Goal: Contribute content: Add original content to the website for others to see

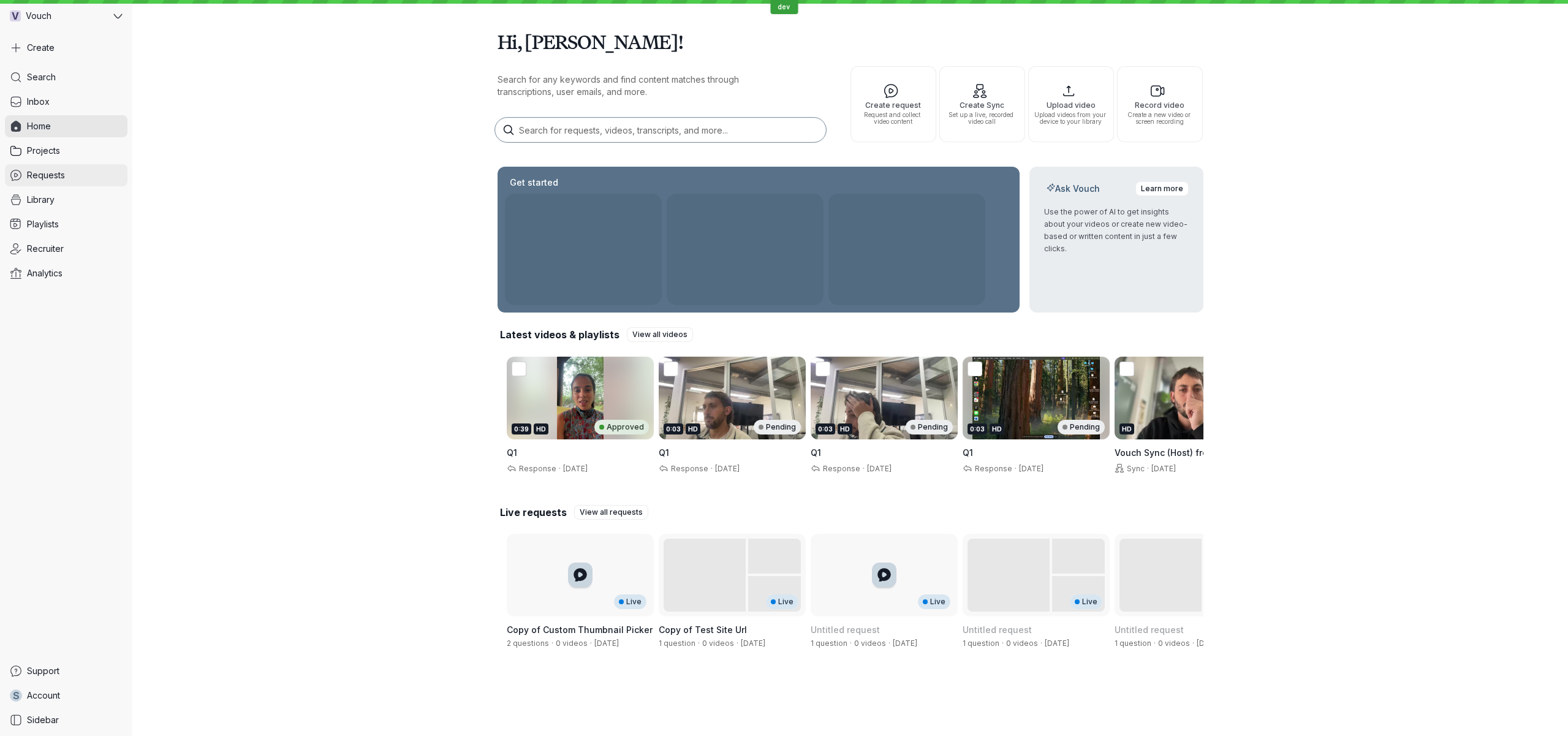
click at [59, 171] on span "Requests" at bounding box center [46, 175] width 38 height 12
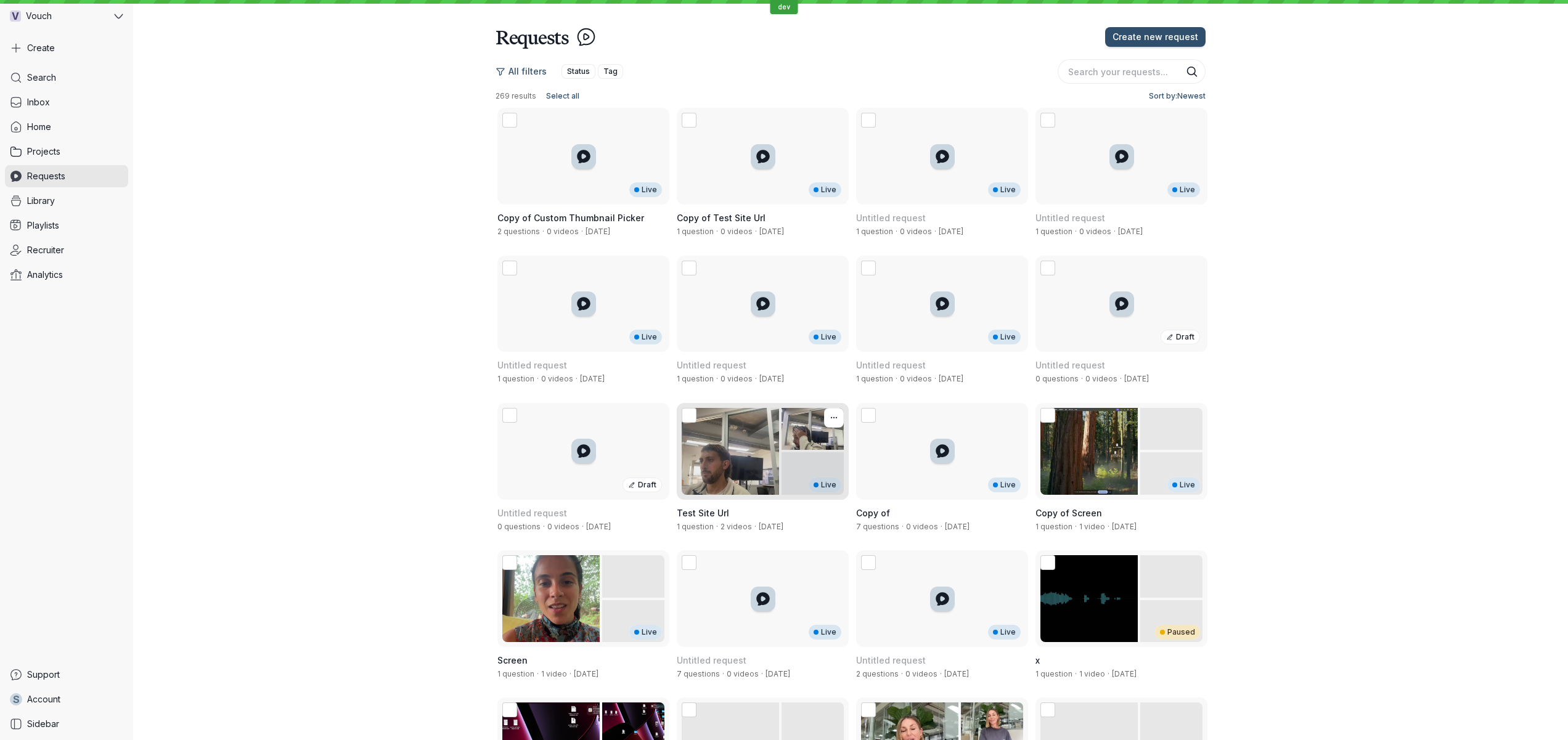
click at [790, 451] on div "Live" at bounding box center [763, 451] width 172 height 97
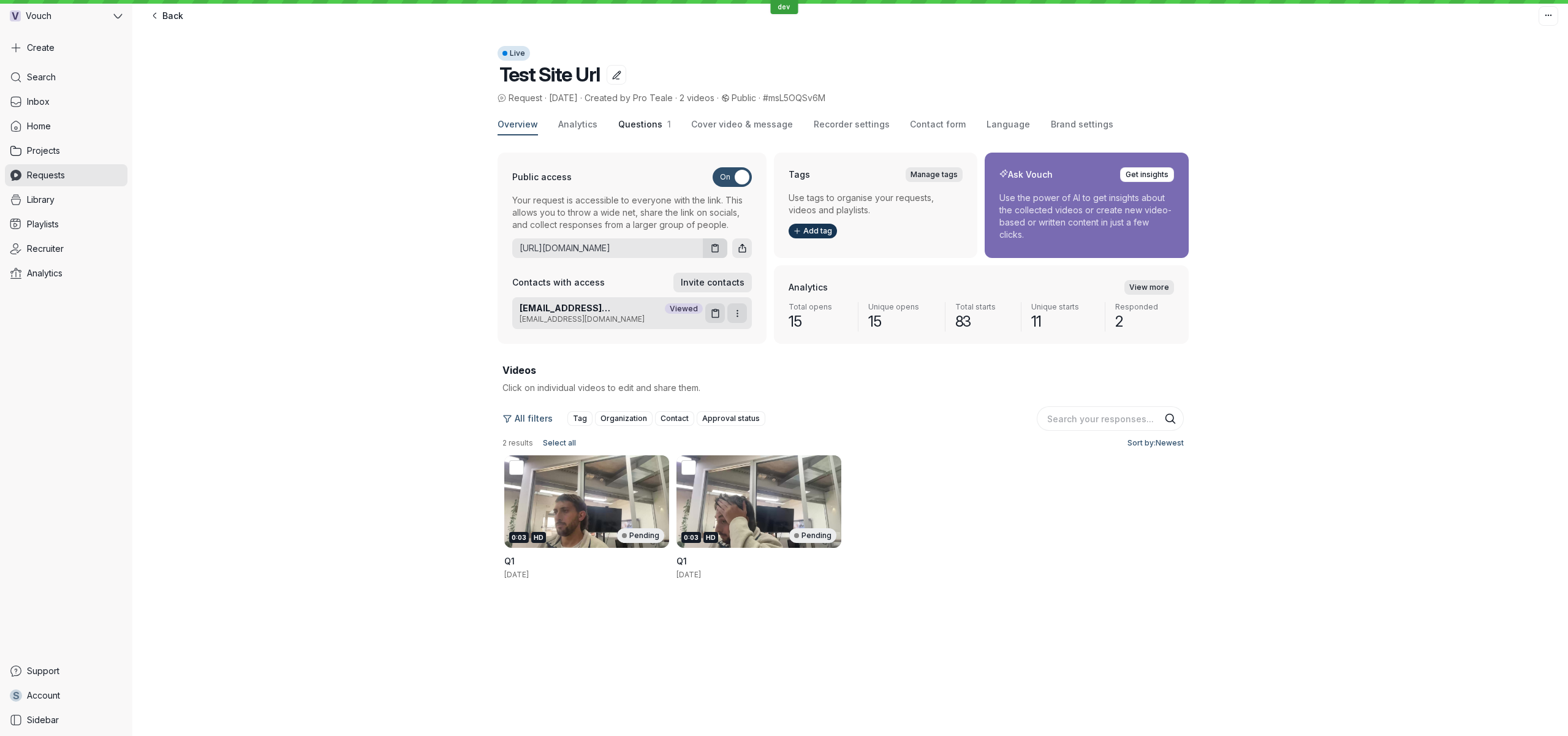
click at [638, 130] on span "Questions 1" at bounding box center [644, 124] width 53 height 12
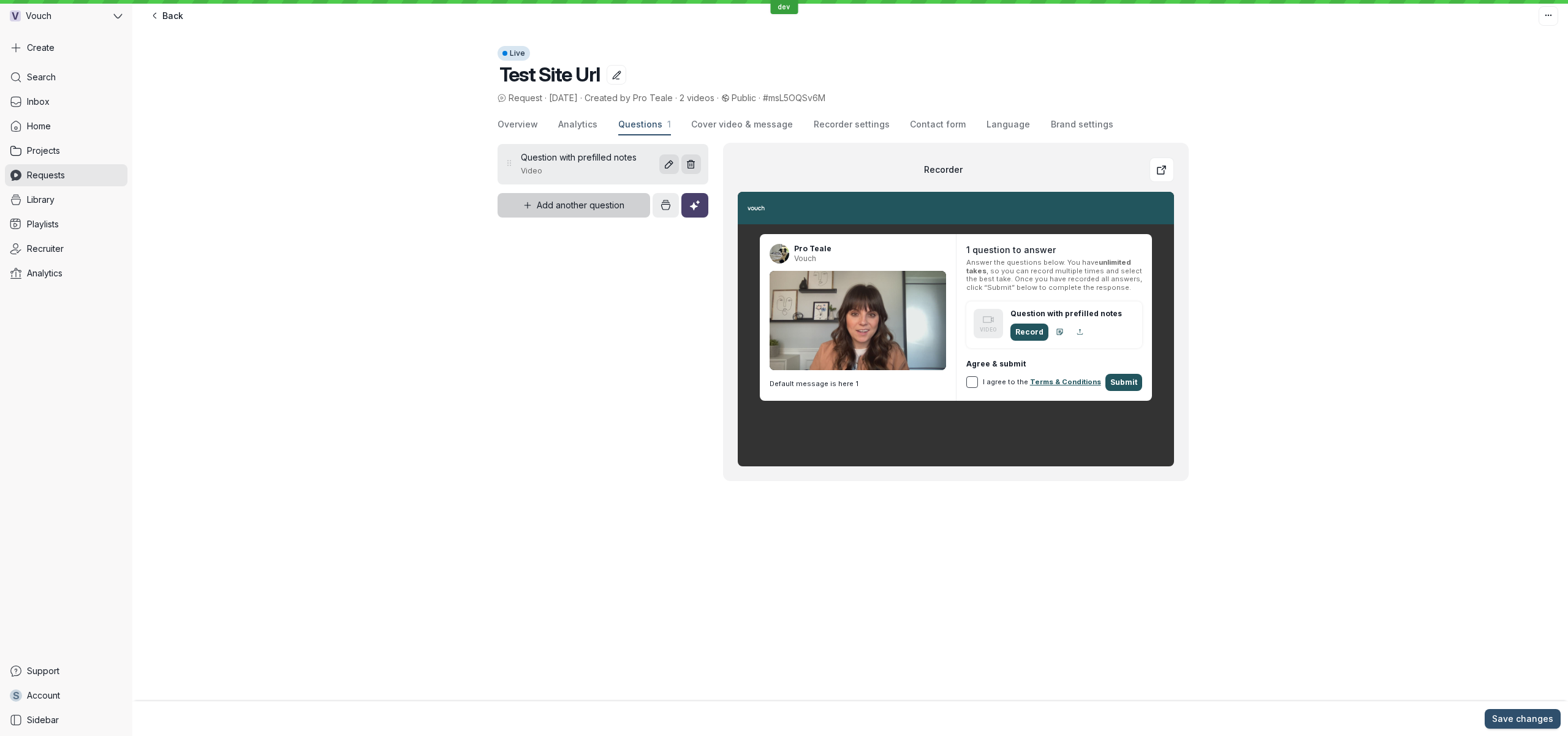
click at [596, 215] on button "Add another question" at bounding box center [574, 205] width 153 height 25
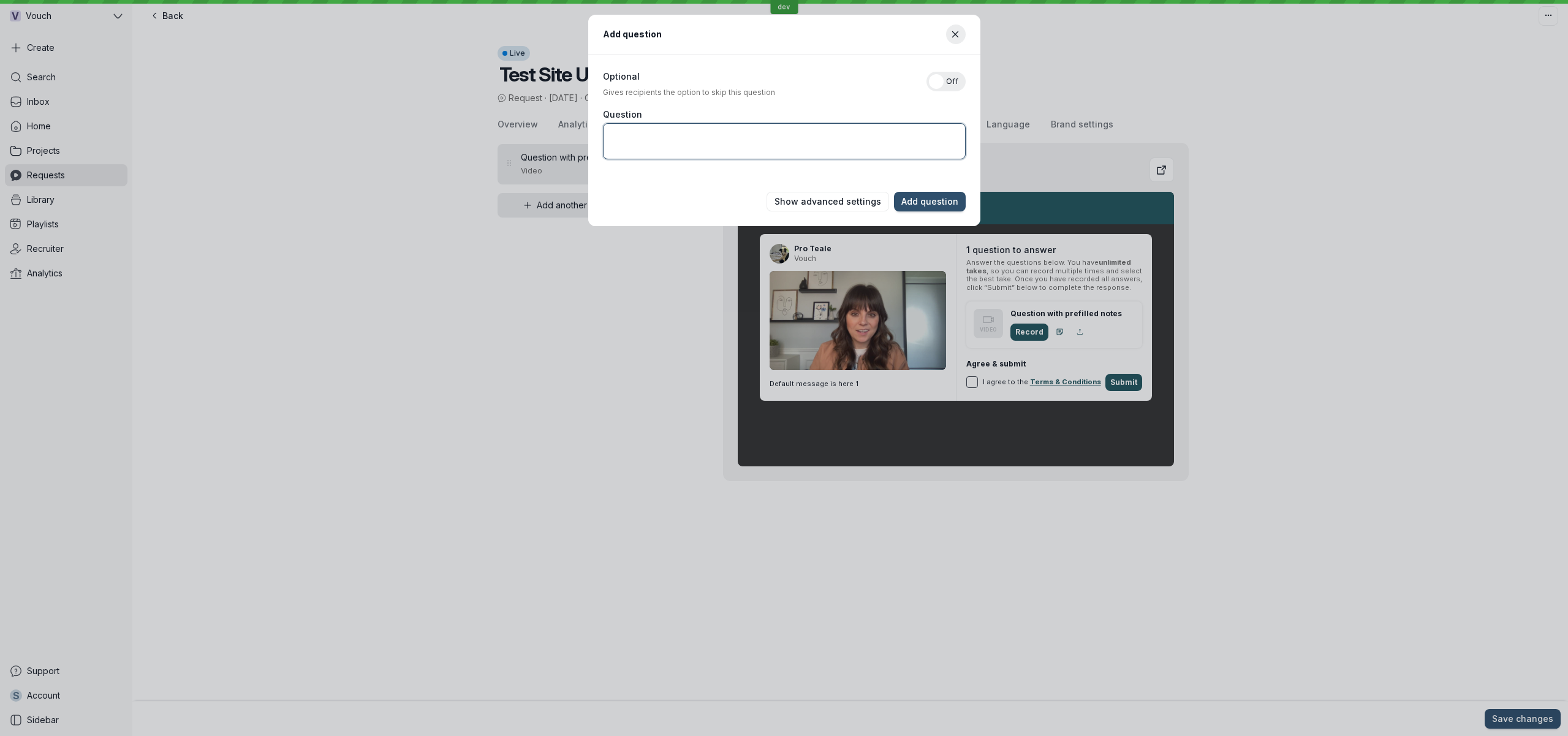
click at [687, 128] on textarea "Question" at bounding box center [784, 141] width 363 height 36
type textarea "Question with no prefilled notes"
click at [920, 204] on span "Add question" at bounding box center [930, 202] width 57 height 12
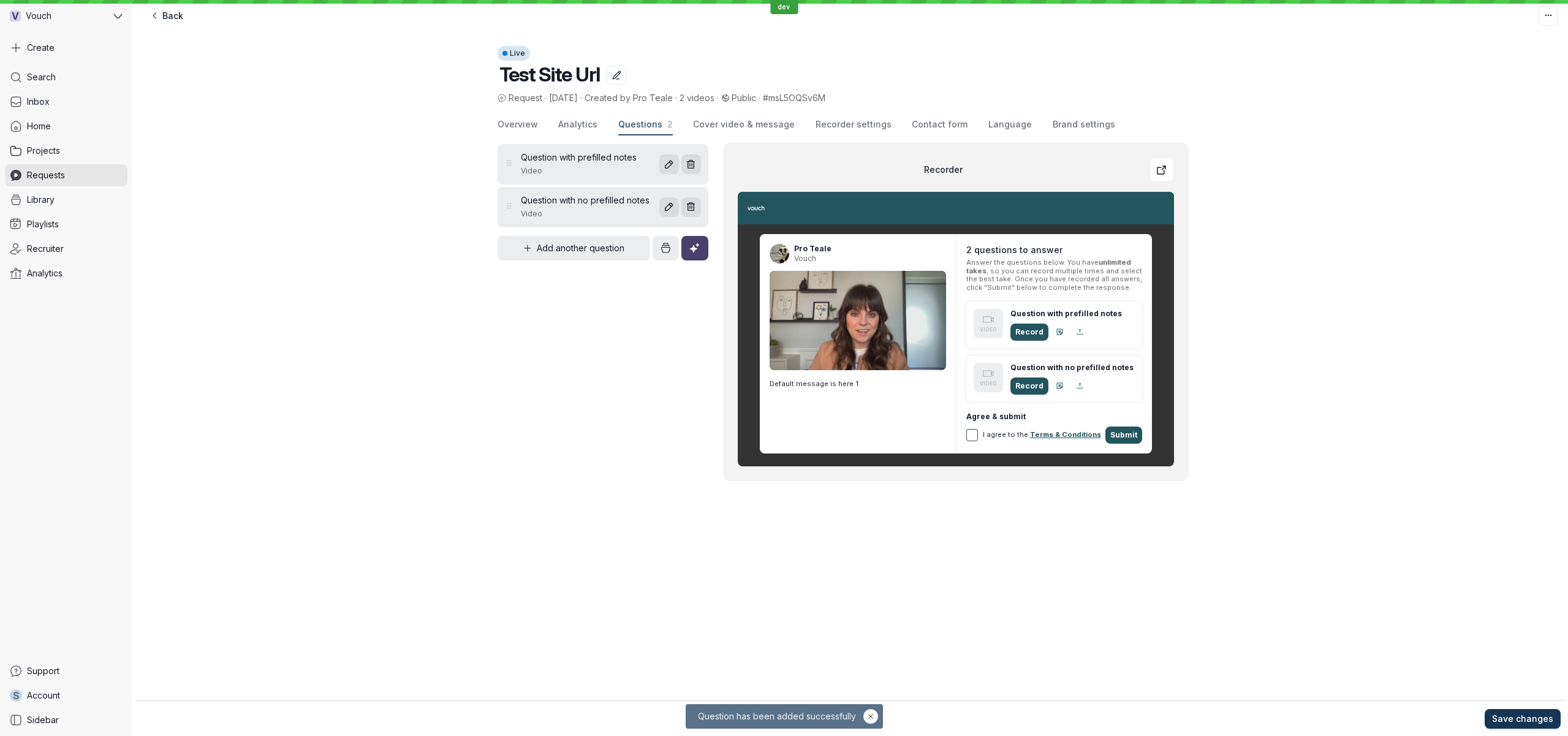
click at [1510, 726] on button "Save changes" at bounding box center [1523, 718] width 76 height 20
